Goal: Information Seeking & Learning: Learn about a topic

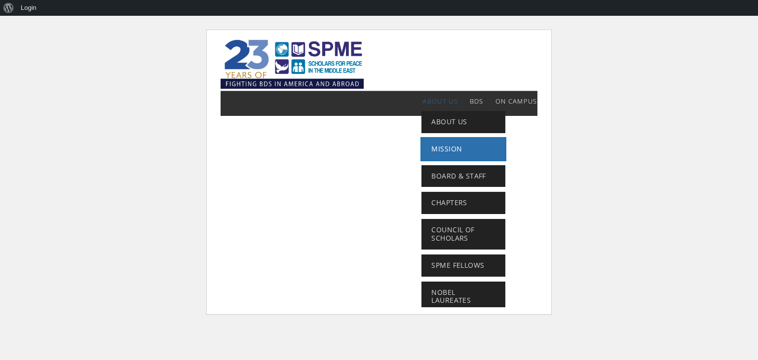
click at [450, 149] on span "Mission" at bounding box center [446, 148] width 31 height 9
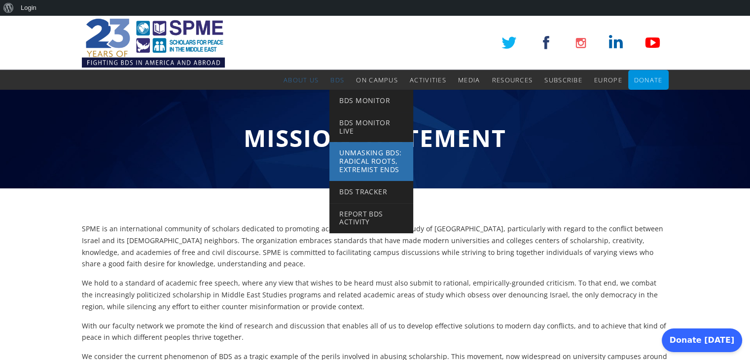
click at [357, 154] on span "Unmasking BDS: Radical Roots, Extremist Ends" at bounding box center [370, 161] width 62 height 26
